Goal: Information Seeking & Learning: Find specific fact

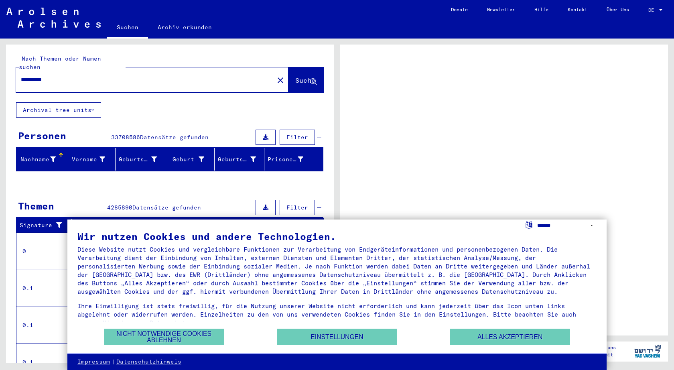
select select "*****"
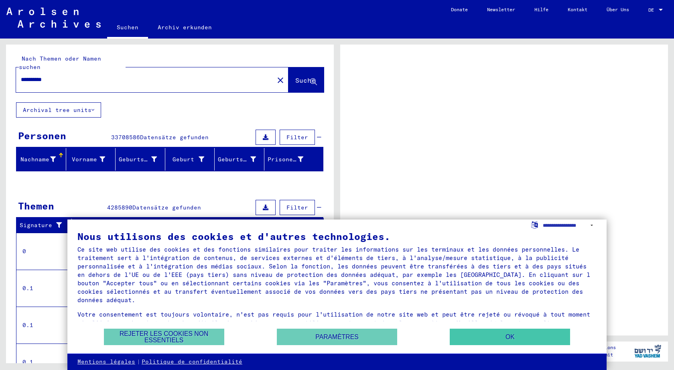
click at [468, 341] on button "OK" at bounding box center [510, 337] width 120 height 16
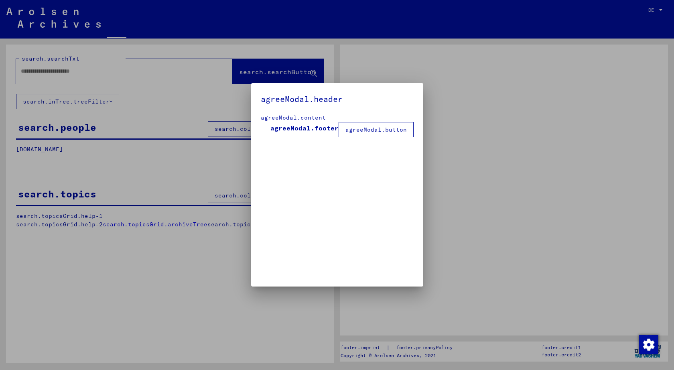
type input "**********"
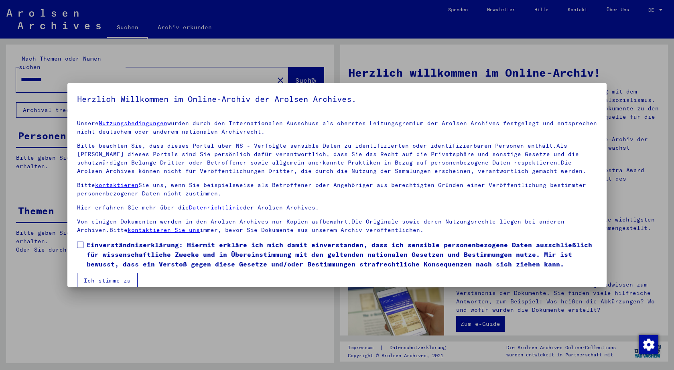
click at [659, 8] on div at bounding box center [337, 185] width 674 height 370
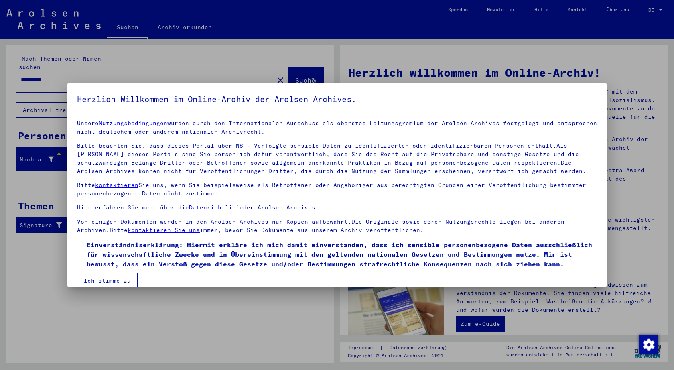
click at [139, 73] on div at bounding box center [337, 185] width 674 height 370
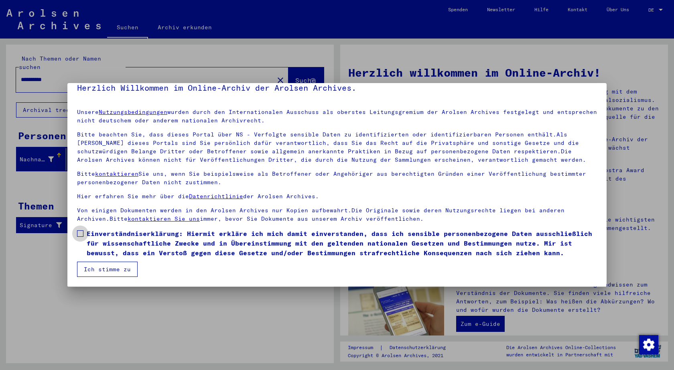
click at [81, 233] on span at bounding box center [80, 233] width 6 height 6
click at [98, 270] on button "Ich stimme zu" at bounding box center [107, 269] width 61 height 15
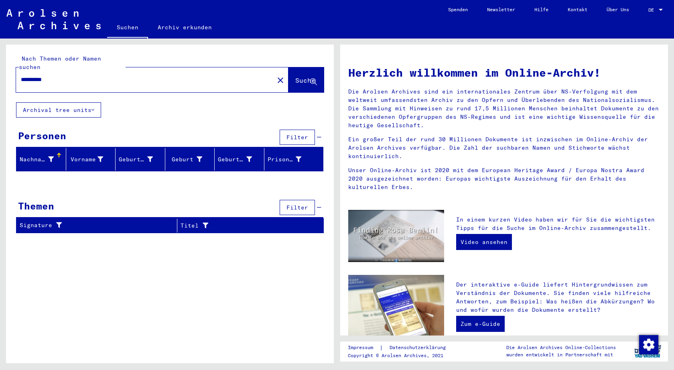
click at [661, 8] on div at bounding box center [660, 10] width 7 height 6
click at [603, 21] on div at bounding box center [337, 185] width 674 height 370
click at [276, 155] on div "Prisoner #" at bounding box center [285, 159] width 34 height 8
click at [94, 107] on icon at bounding box center [92, 110] width 3 height 6
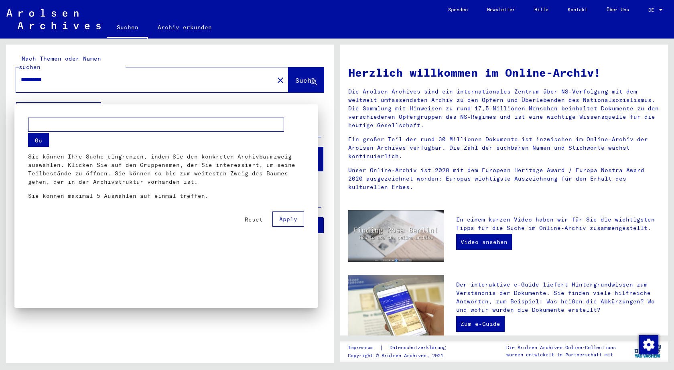
click at [95, 101] on div at bounding box center [337, 185] width 674 height 370
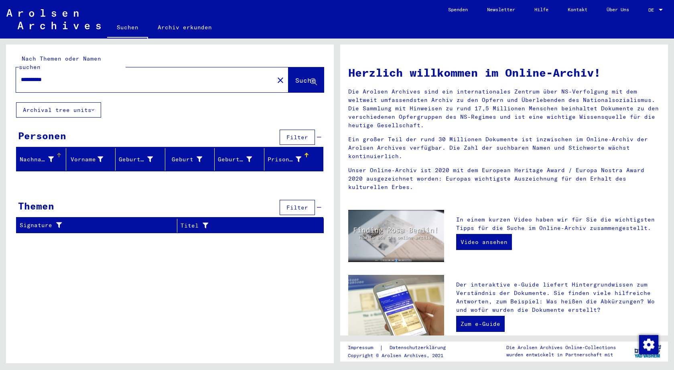
click at [43, 155] on div "Nachname" at bounding box center [37, 159] width 34 height 8
click at [61, 75] on input "**********" at bounding box center [143, 79] width 244 height 8
click at [310, 76] on span "Suche" at bounding box center [305, 80] width 20 height 8
click at [311, 79] on icon at bounding box center [313, 82] width 7 height 7
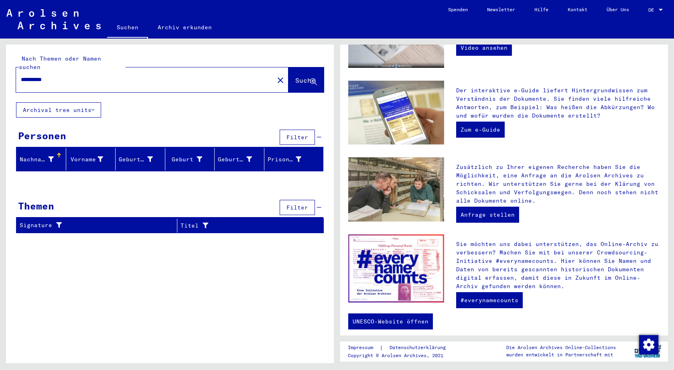
scroll to position [0, 0]
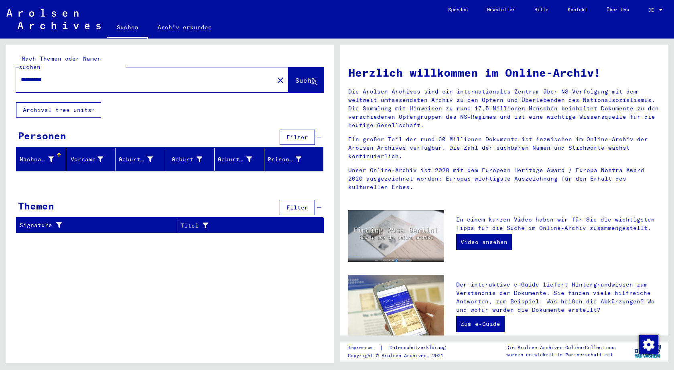
click at [132, 25] on link "Suchen" at bounding box center [127, 28] width 41 height 21
